Goal: Task Accomplishment & Management: Complete application form

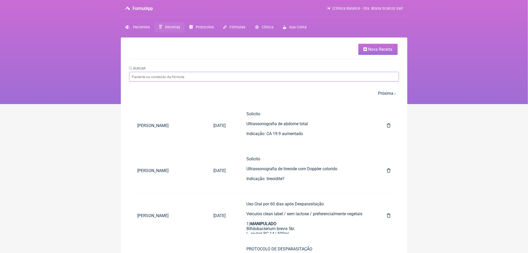
click at [182, 82] on input "Buscar" at bounding box center [264, 77] width 270 height 10
type input "[PERSON_NAME]"
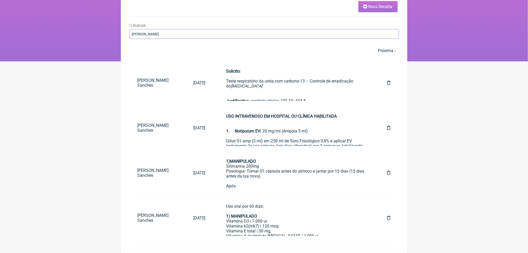
scroll to position [71, 0]
click at [386, 171] on link at bounding box center [389, 173] width 20 height 13
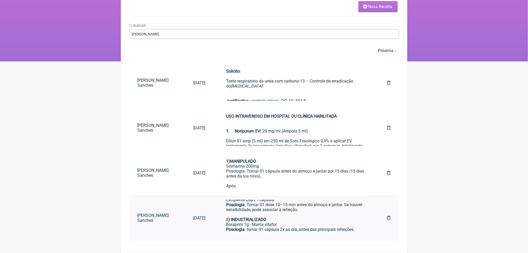
scroll to position [396, 0]
click at [327, 29] on input "julia esposito" at bounding box center [264, 34] width 270 height 10
click at [368, 29] on input "julia esposito" at bounding box center [264, 34] width 270 height 10
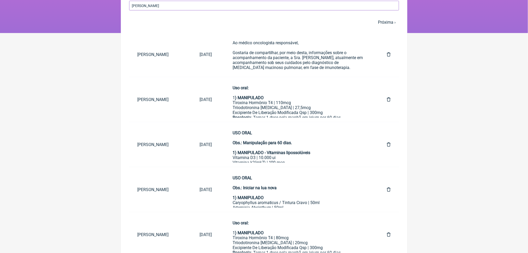
click at [324, 10] on input "julia esposito" at bounding box center [264, 6] width 270 height 10
click at [313, 10] on input "julia esposito" at bounding box center [264, 6] width 270 height 10
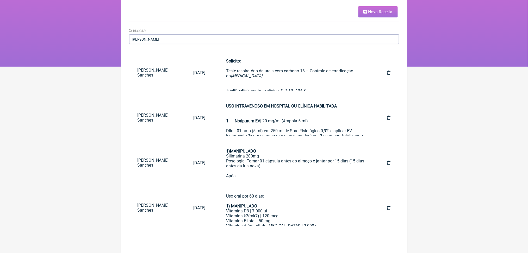
scroll to position [52, 0]
click at [387, 168] on link at bounding box center [389, 162] width 20 height 13
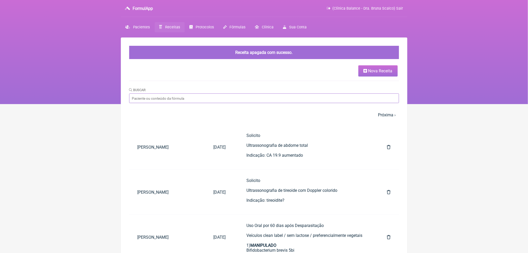
click at [294, 103] on input "Buscar" at bounding box center [264, 99] width 270 height 10
type input "julia esposito"
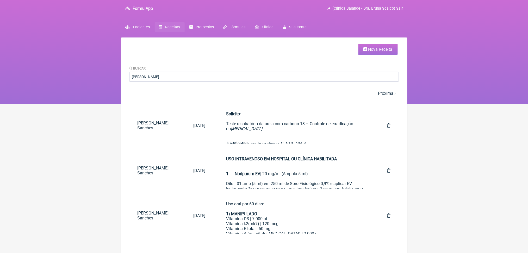
click at [369, 52] on span "Nova Receita" at bounding box center [381, 49] width 24 height 5
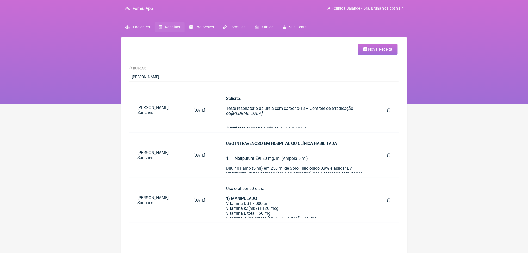
click at [369, 52] on span "Nova Receita" at bounding box center [381, 49] width 24 height 5
click at [369, 47] on link "Nova Receita" at bounding box center [378, 49] width 39 height 11
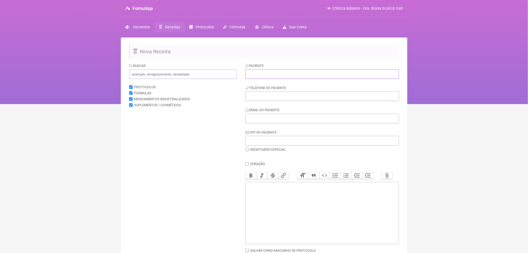
click at [263, 79] on input "text" at bounding box center [322, 74] width 154 height 10
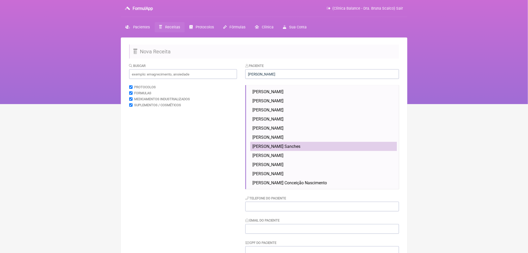
click at [292, 149] on span "[PERSON_NAME] Sanches" at bounding box center [277, 146] width 48 height 5
type input "[PERSON_NAME] Sanches"
type input "(11) 9929-7446"
type input "Thce31@gmail.com"
type input "527.099.468-23"
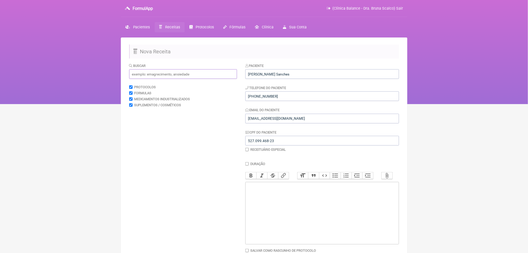
click at [182, 79] on input "text" at bounding box center [183, 74] width 108 height 10
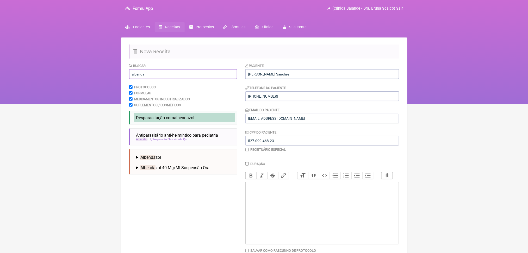
type input "albenda"
click at [187, 120] on span "Desparasitação com albenda zol" at bounding box center [165, 117] width 58 height 5
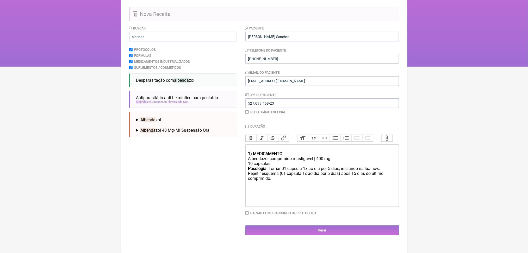
scroll to position [94, 0]
drag, startPoint x: 317, startPoint y: 183, endPoint x: 274, endPoint y: 171, distance: 44.9
click at [274, 171] on div "Posologia : Tomar 01 cápsula 1x ao dia por 5 dias, iniciando na lua nova. Repet…" at bounding box center [322, 178] width 148 height 25
drag, startPoint x: 317, startPoint y: 179, endPoint x: 245, endPoint y: 174, distance: 72.4
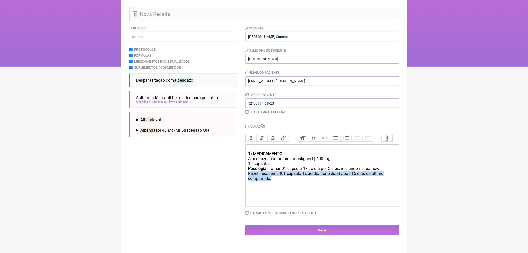
click at [245, 174] on form "Buscar albenda Protocolos Formulas Medicamentos Industrializados Suplementos / …" at bounding box center [264, 131] width 270 height 210
type trix-editor "<div><br></div><div><strong>1) MEDICAMENTO</strong></div><div>Albendazol compri…"
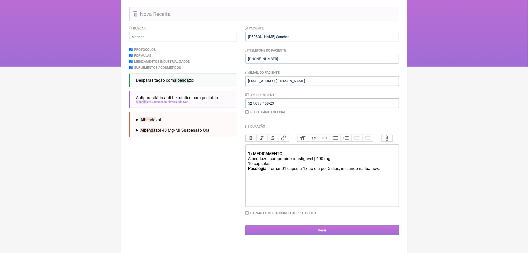
click at [322, 235] on input "Gerar" at bounding box center [322, 231] width 154 height 10
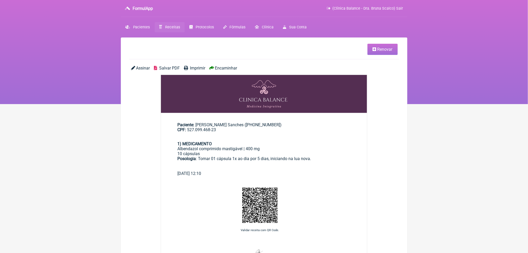
click at [170, 71] on span "Salvar PDF" at bounding box center [169, 68] width 21 height 5
click at [180, 29] on span "Receitas" at bounding box center [172, 27] width 15 height 4
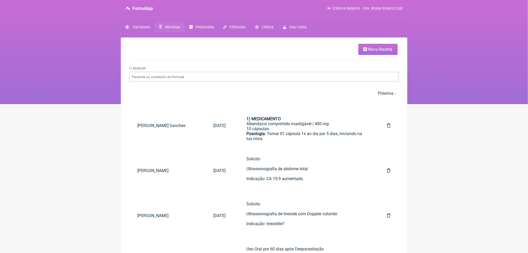
click at [376, 51] on span "Nova Receita" at bounding box center [381, 49] width 24 height 5
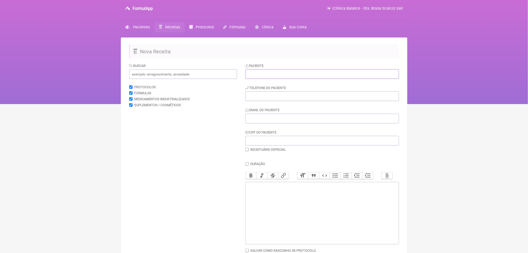
click at [329, 79] on input "text" at bounding box center [322, 74] width 154 height 10
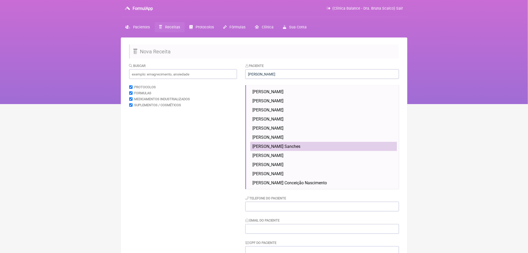
click at [285, 149] on span "[PERSON_NAME] Sanches" at bounding box center [277, 146] width 48 height 5
type input "[PERSON_NAME] Sanches"
type input "(11) 9929-7446"
type input "Thce31@gmail.com"
type input "527.099.468-23"
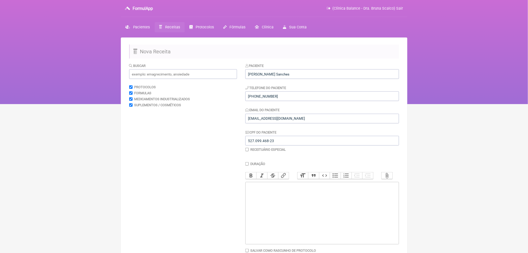
click at [317, 243] on trix-editor at bounding box center [322, 213] width 154 height 63
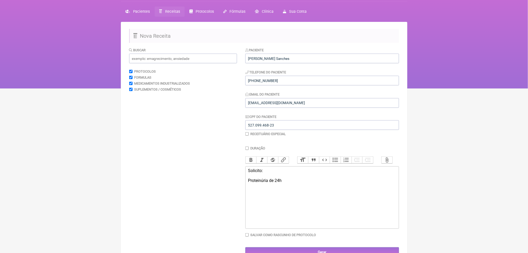
scroll to position [20, 0]
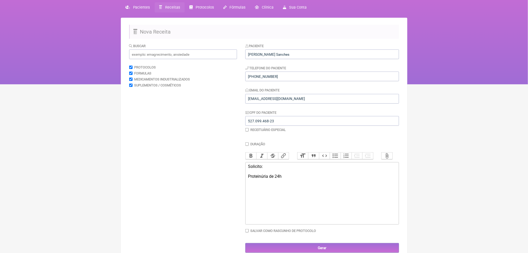
click at [268, 225] on trix-editor "Solicito: Proteinúria de 24h" at bounding box center [322, 193] width 154 height 63
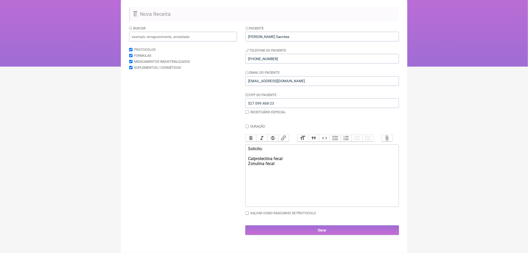
paste trix-editor "<div>Solicito:<br><br>Calprotectina fecal<br>Zonulina fecal<br><br><br></div><b…"
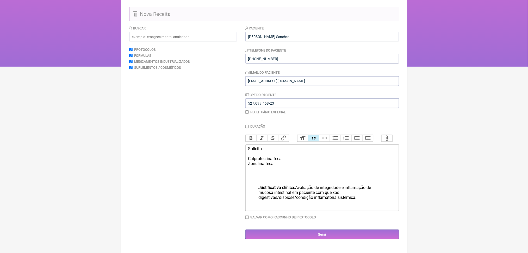
click at [262, 185] on strong "Justificativa clínica:" at bounding box center [277, 187] width 37 height 5
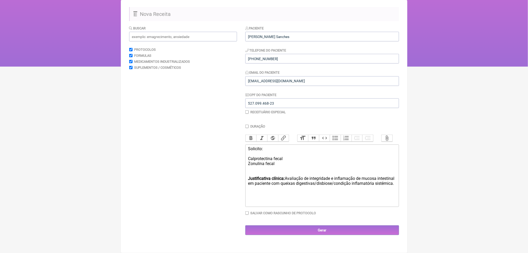
click at [297, 191] on div "Solicito: Calprotectina fecal Zonulina fecal Justificativa clínica: Avaliação d…" at bounding box center [322, 168] width 148 height 45
click at [373, 189] on div "Solicito: Calprotectina fecal Zonulina fecal Justificativa clínica: Avaliação d…" at bounding box center [322, 168] width 148 height 45
click at [380, 189] on div "Solicito: Calprotectina fecal Zonulina fecal Justificativa clínica: Avaliação d…" at bounding box center [322, 168] width 148 height 45
paste trix-editor "E63.9&nbsp;"
type trix-editor "<div>Solicito:<br><br>Calprotectina fecal<br>Zonulina fecal<br><br><br><strong>…"
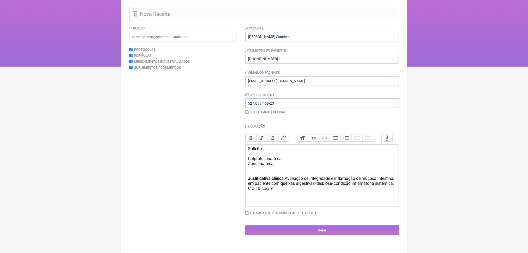
click at [261, 158] on div "Solicito: Calprotectina fecal Zonulina fecal Justificativa clínica: Avaliação d…" at bounding box center [322, 171] width 148 height 50
click at [254, 146] on div "Solicito: Calprotectina fecal Zonulina fecal Justificativa clínica: Avaliação d…" at bounding box center [322, 171] width 148 height 50
click at [249, 135] on button "Bold" at bounding box center [251, 138] width 11 height 7
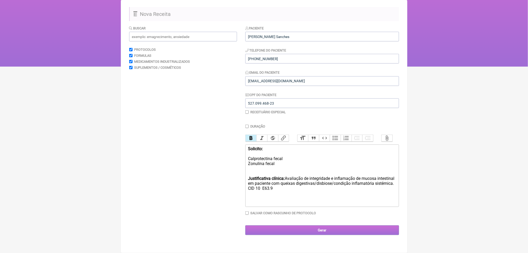
click at [300, 235] on input "Gerar" at bounding box center [322, 231] width 154 height 10
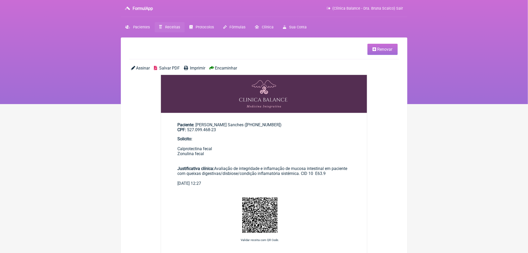
click at [180, 71] on span "Salvar PDF" at bounding box center [169, 68] width 21 height 5
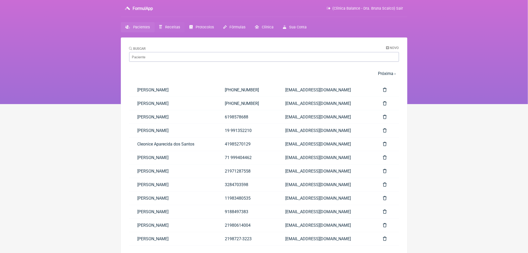
click at [180, 29] on span "Receitas" at bounding box center [172, 27] width 15 height 4
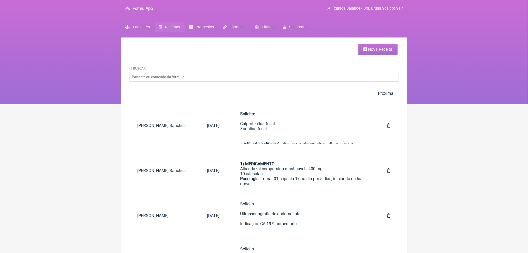
click at [180, 29] on span "Receitas" at bounding box center [172, 27] width 15 height 4
click at [167, 82] on input "Buscar" at bounding box center [264, 77] width 270 height 10
type input "celiane"
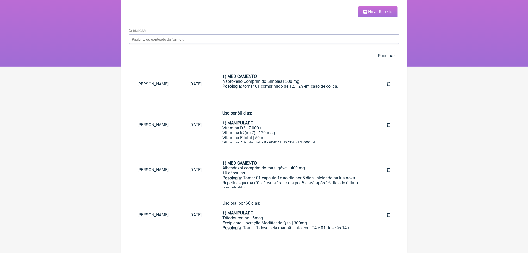
scroll to position [56, 0]
